Goal: Understand process/instructions: Learn how to perform a task or action

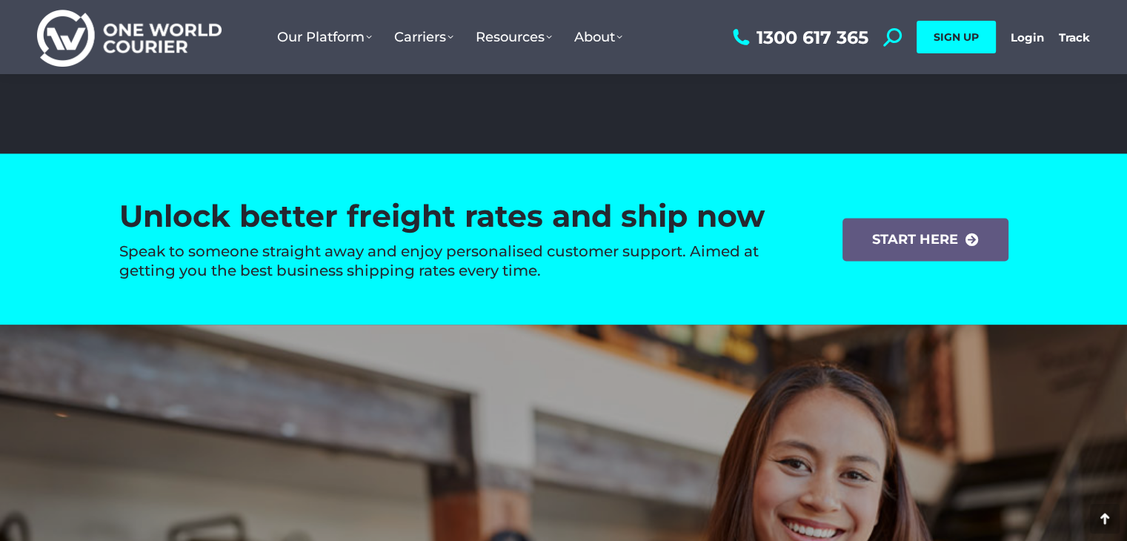
scroll to position [2222, 0]
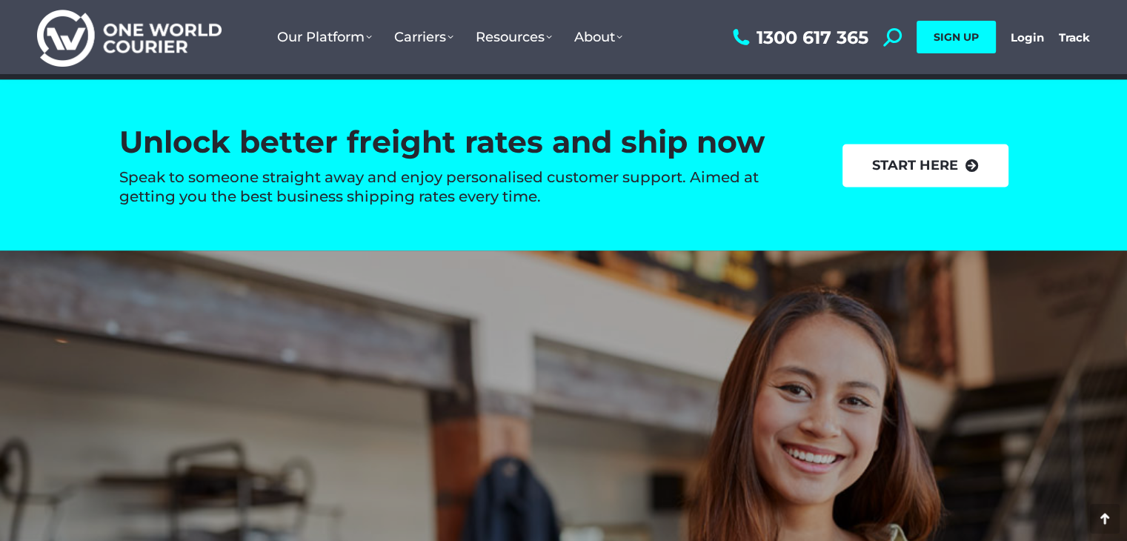
click at [927, 161] on link "start here" at bounding box center [925, 165] width 166 height 43
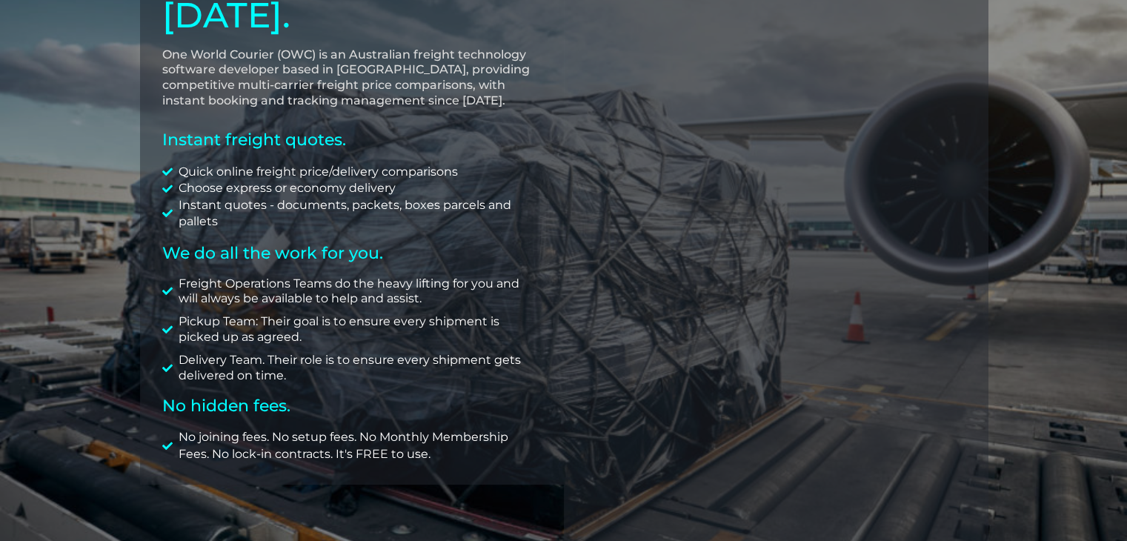
scroll to position [296, 0]
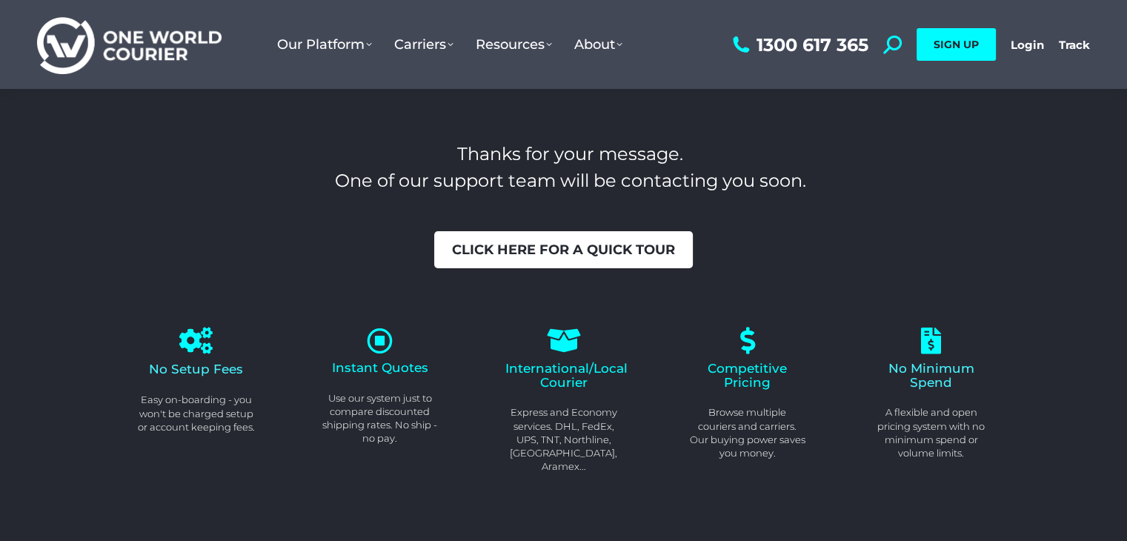
click at [544, 244] on span "Click here for a quick tour" at bounding box center [563, 249] width 223 height 13
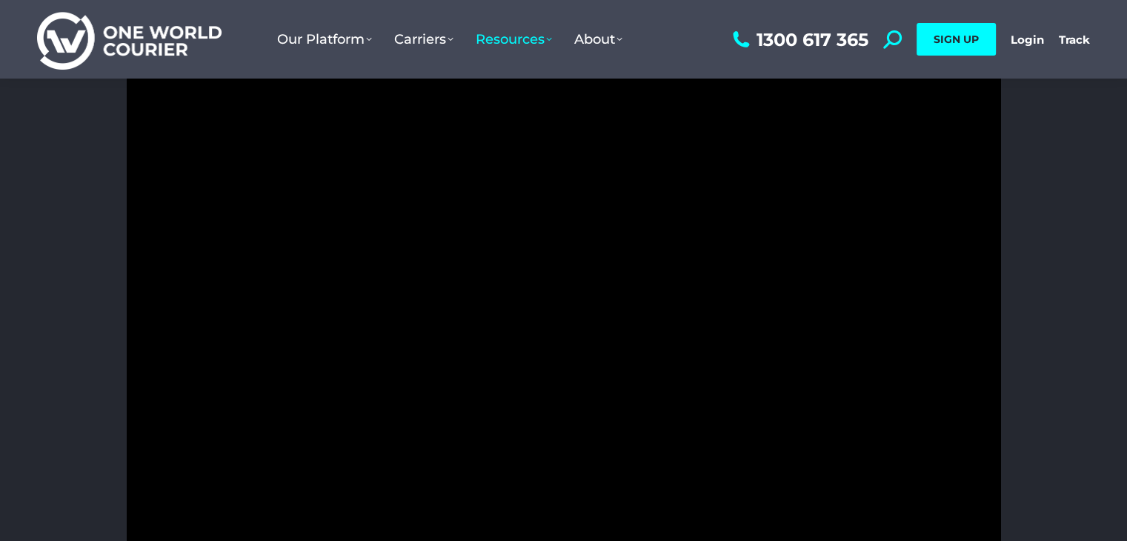
scroll to position [148, 0]
